Goal: Task Accomplishment & Management: Manage account settings

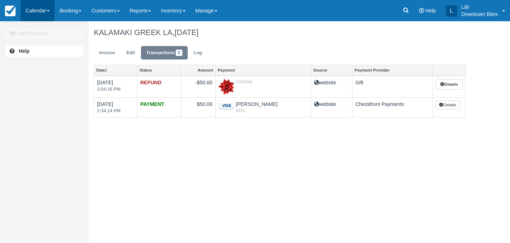
click at [41, 8] on link "Calendar" at bounding box center [38, 10] width 34 height 21
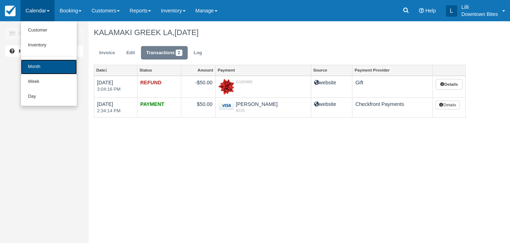
click at [32, 68] on link "Month" at bounding box center [49, 66] width 56 height 15
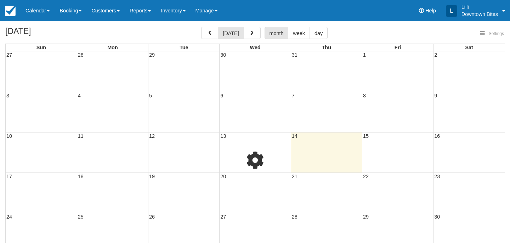
select select
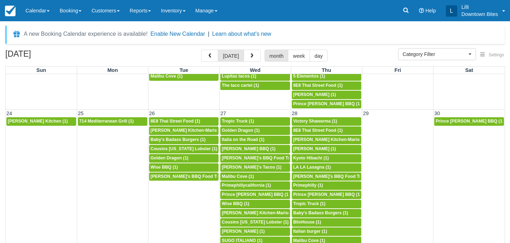
scroll to position [559, 0]
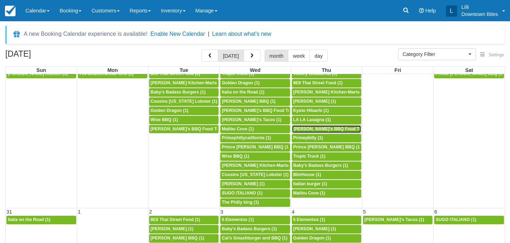
click at [311, 129] on span "Lucille's BBQ Food Truck (1)" at bounding box center [334, 128] width 82 height 5
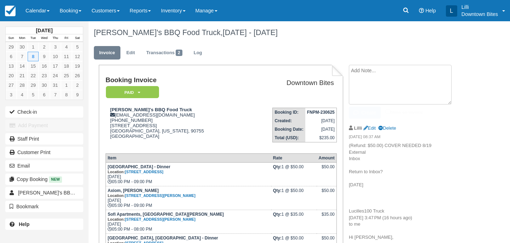
click at [382, 75] on textarea at bounding box center [400, 85] width 103 height 40
paste textarea "COVER NEEDED 8/28 External Inbox Return to Inbox? Thu, Aug 28 Lucilles100 Truck…"
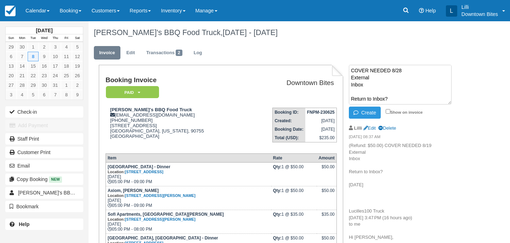
scroll to position [153, 0]
type textarea "COVER NEEDED 8/28 External Inbox Return to Inbox? [DATE] Lucilles100 Truck [DAT…"
click at [388, 111] on input "Show on invoice" at bounding box center [388, 111] width 5 height 5
checkbox input "true"
click at [365, 114] on button "Create" at bounding box center [365, 113] width 32 height 12
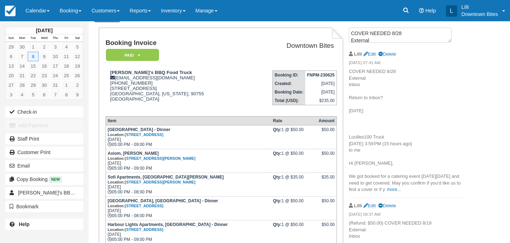
scroll to position [0, 0]
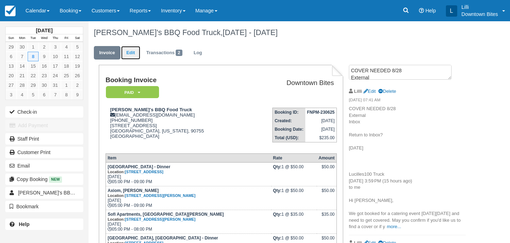
click at [136, 52] on link "Edit" at bounding box center [130, 53] width 19 height 14
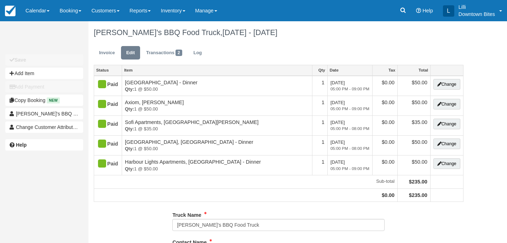
type input "[PHONE_NUMBER]"
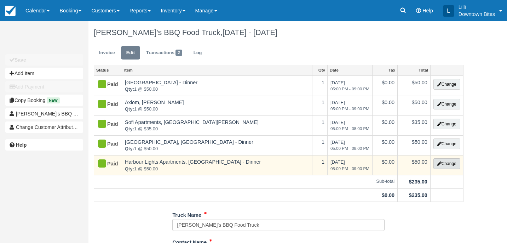
click at [449, 164] on button "Change" at bounding box center [447, 163] width 27 height 11
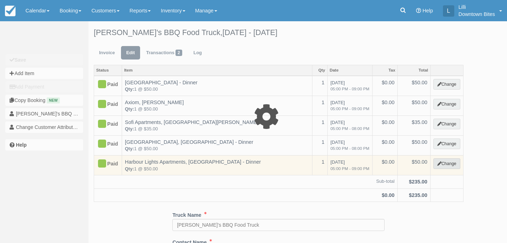
select select "4"
type input "50.00"
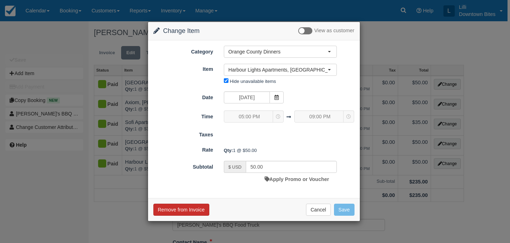
click at [183, 210] on button "Remove from Invoice" at bounding box center [181, 210] width 56 height 12
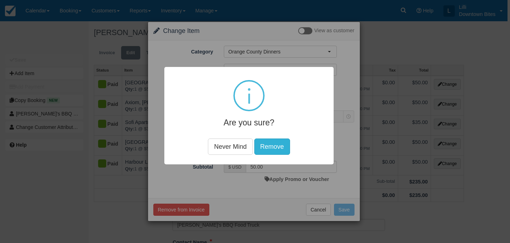
click at [278, 144] on button "Remove" at bounding box center [272, 146] width 36 height 16
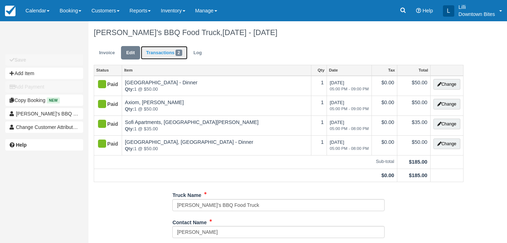
click at [164, 48] on link "Transactions 2" at bounding box center [164, 53] width 47 height 14
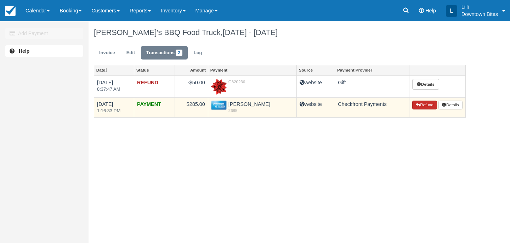
click at [432, 103] on button "Refund" at bounding box center [424, 105] width 25 height 9
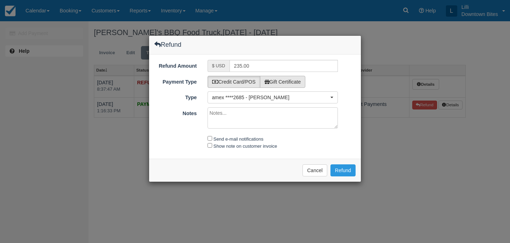
click at [289, 81] on label "Gift Certificate" at bounding box center [283, 82] width 46 height 12
radio input "true"
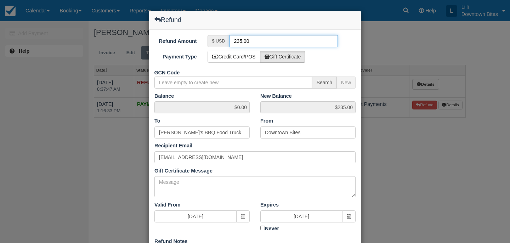
drag, startPoint x: 242, startPoint y: 40, endPoint x: 225, endPoint y: 39, distance: 16.7
click at [225, 39] on div "$ USD 235.00" at bounding box center [273, 41] width 131 height 12
type input "50.00"
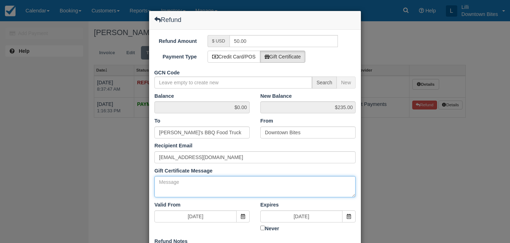
click at [215, 184] on textarea "Gift Certificate Message" at bounding box center [254, 186] width 201 height 21
paste textarea "COVER NEEDED 8/28 External Inbox Return to Inbox? Thu, Aug 28 Lucilles100 Truck…"
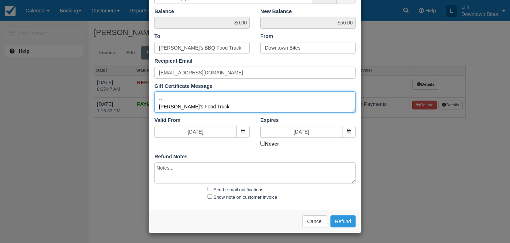
type textarea "COVER NEEDED 8/28 External Inbox Return to Inbox? Thu, Aug 28 Lucilles100 Truck…"
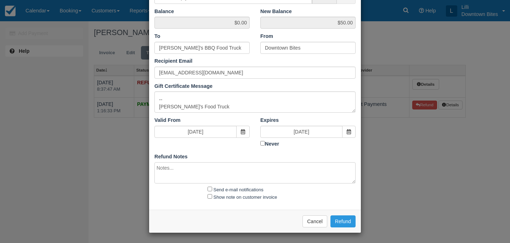
click at [191, 176] on textarea at bounding box center [254, 172] width 201 height 21
paste textarea "COVER NEEDED 8/28 External Inbox Return to Inbox? Thu, Aug 28 Lucilles100 Truck…"
type textarea "COVER NEEDED 8/28 External Inbox Return to Inbox? Thu, Aug 28 Lucilles100 Truck…"
click at [208, 188] on input "Send e-mail notifications" at bounding box center [210, 189] width 5 height 5
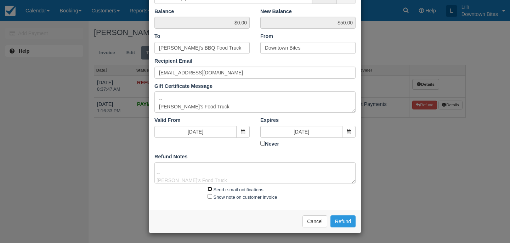
checkbox input "true"
click at [209, 195] on input "Show note on customer invoice" at bounding box center [210, 196] width 5 height 5
checkbox input "true"
click at [346, 222] on button "Refund" at bounding box center [342, 221] width 25 height 12
